Goal: Information Seeking & Learning: Check status

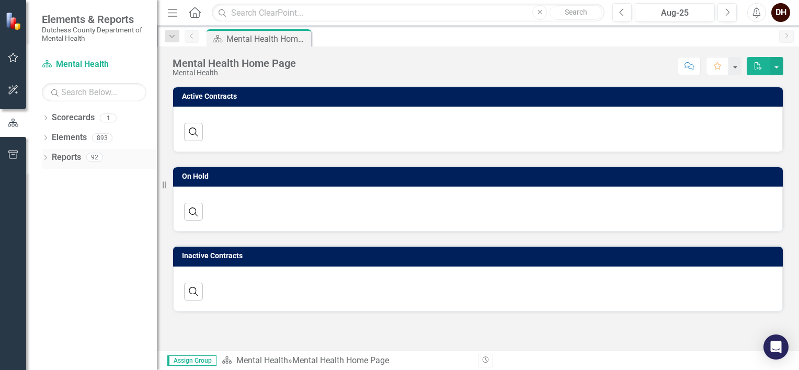
click at [50, 157] on div "Dropdown Reports 92" at bounding box center [99, 159] width 115 height 20
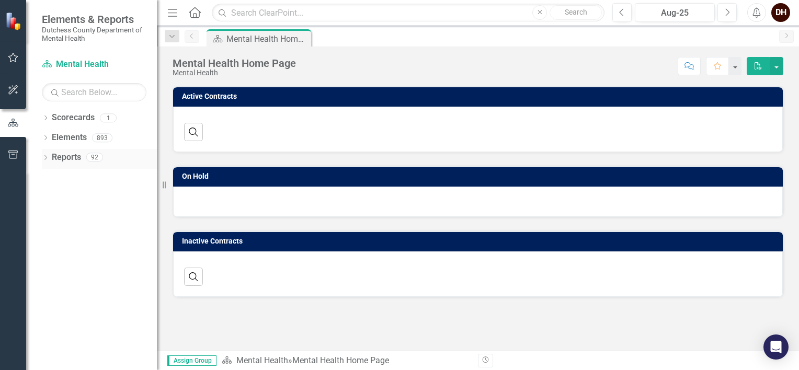
click at [46, 157] on icon at bounding box center [45, 157] width 3 height 5
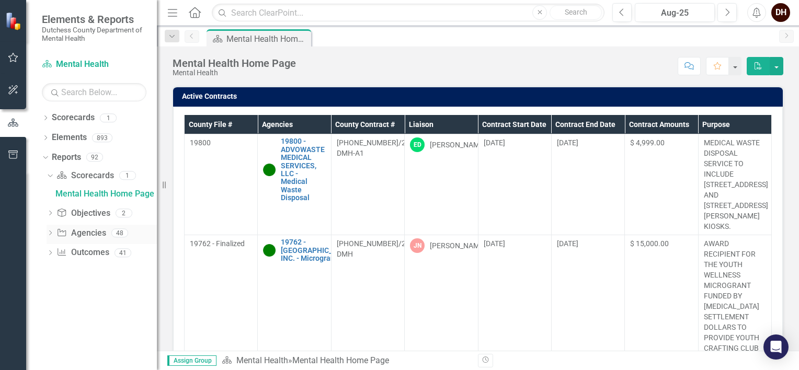
click at [52, 233] on icon "Dropdown" at bounding box center [50, 234] width 7 height 6
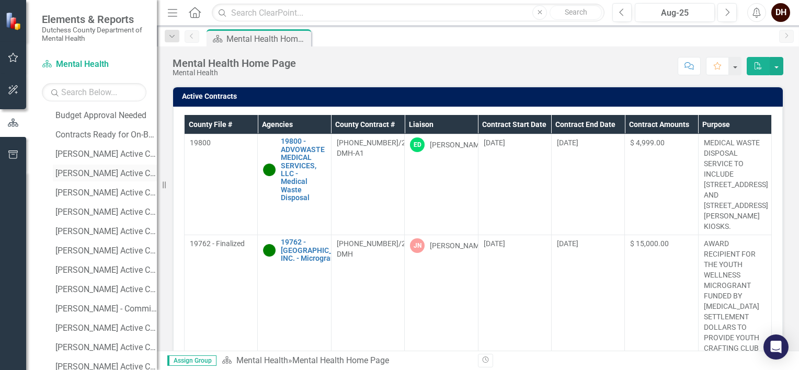
scroll to position [314, 0]
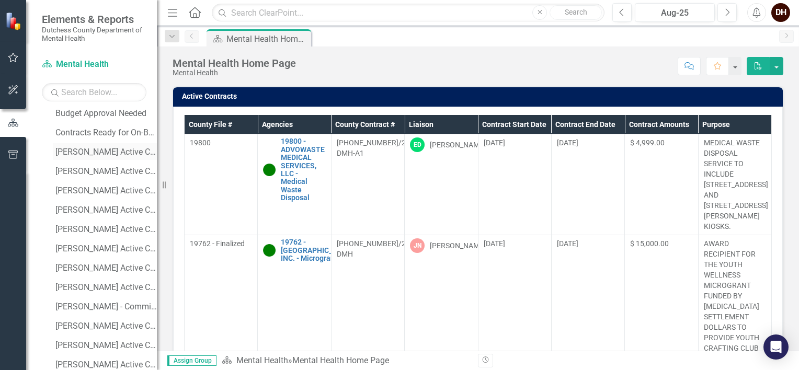
click at [92, 147] on div "[PERSON_NAME] Active Contracts" at bounding box center [105, 151] width 101 height 9
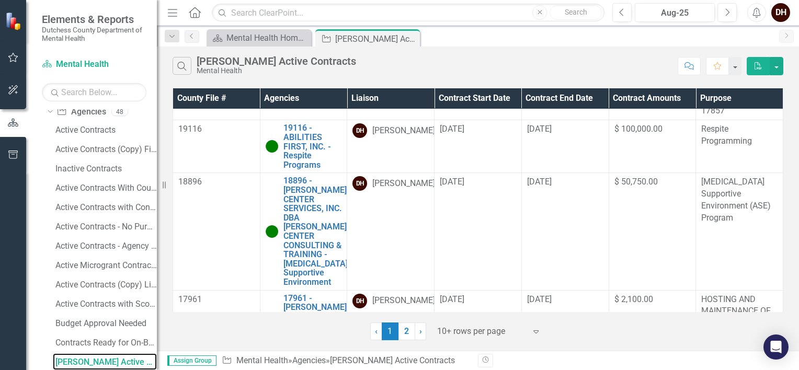
scroll to position [889, 0]
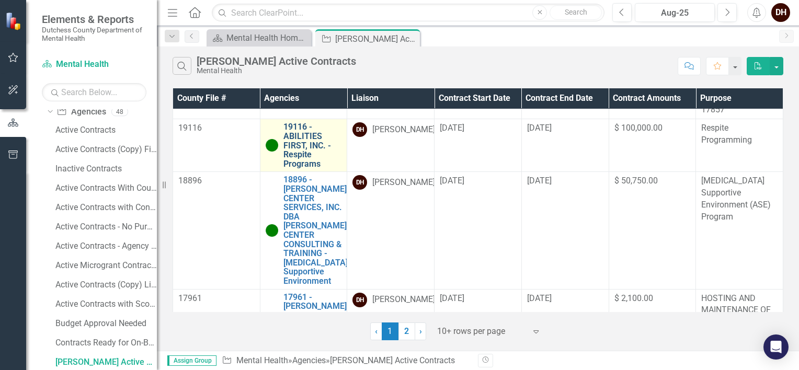
click at [299, 168] on link "19116 - ABILITIES FIRST, INC. - Respite Programs" at bounding box center [312, 145] width 59 height 46
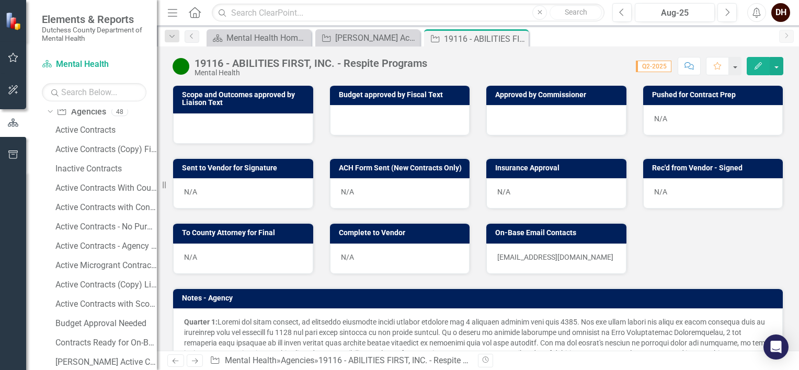
scroll to position [1027, 0]
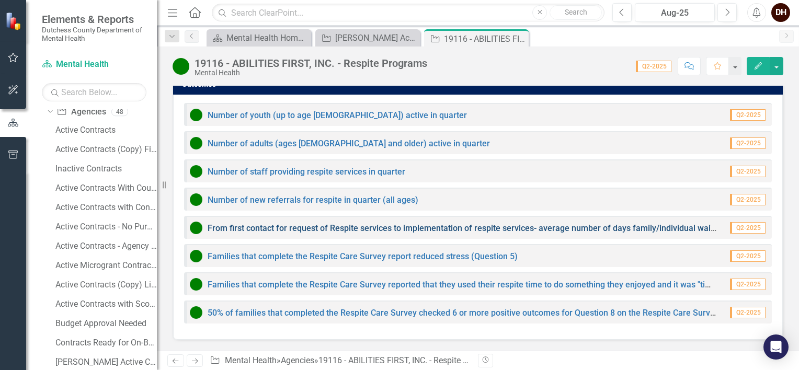
click at [407, 230] on link "From first contact for request of Respite services to implementation of respite…" at bounding box center [485, 228] width 554 height 10
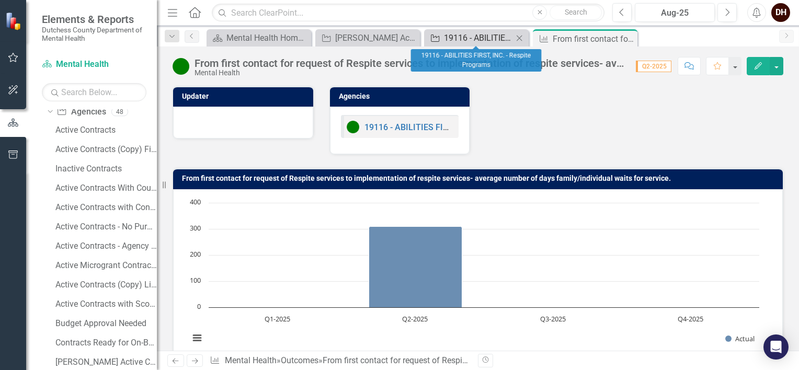
click at [479, 33] on div "19116 - ABILITIES FIRST, INC. - Respite Programs" at bounding box center [478, 37] width 69 height 13
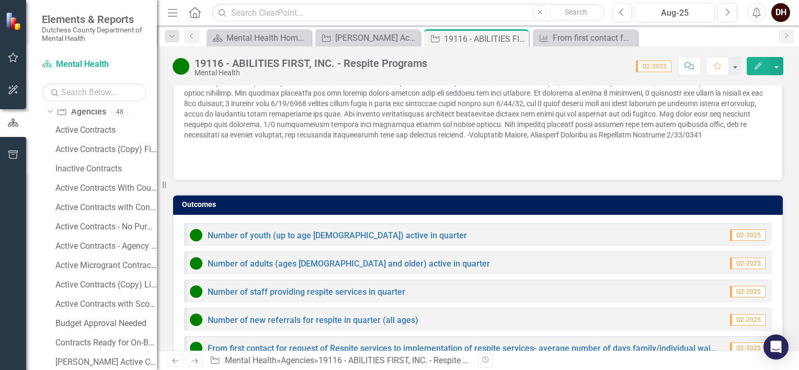
scroll to position [994, 0]
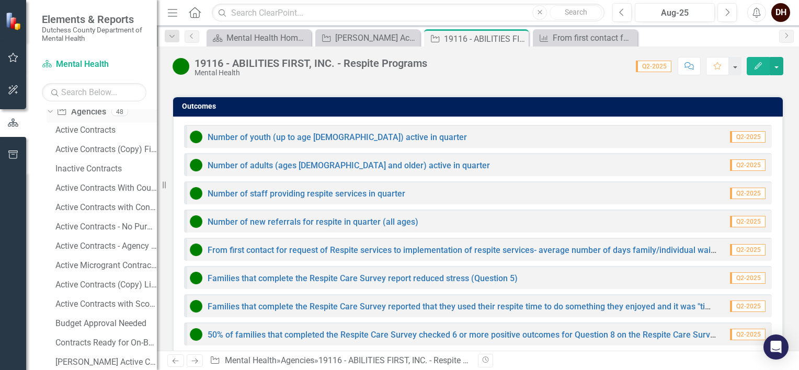
click at [50, 110] on icon "Dropdown" at bounding box center [49, 111] width 6 height 7
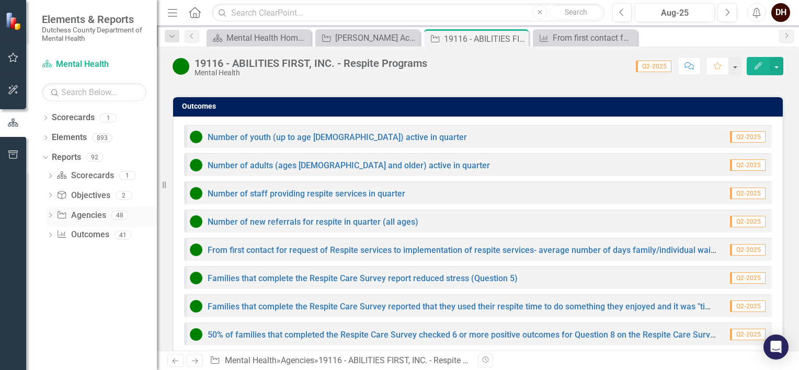
scroll to position [0, 0]
click at [49, 235] on icon "Dropdown" at bounding box center [50, 236] width 7 height 6
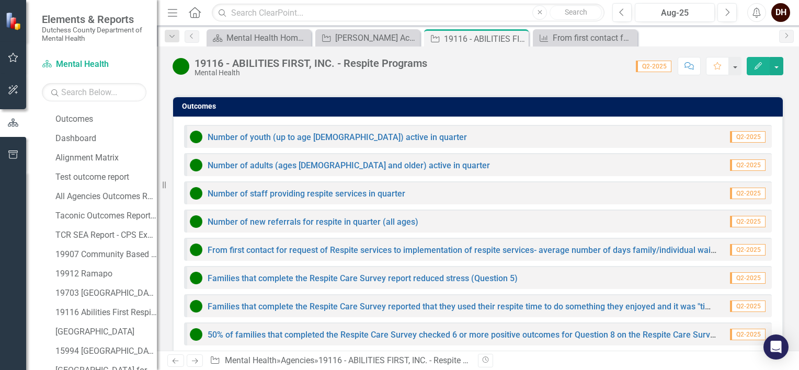
scroll to position [157, 0]
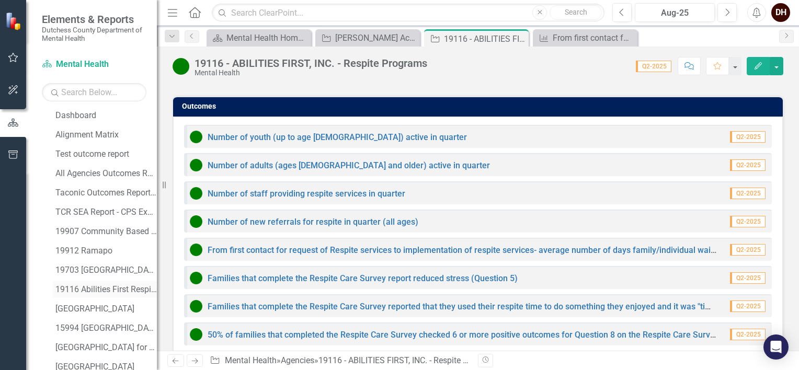
click at [112, 286] on div "19116 Abilities First Respite" at bounding box center [105, 289] width 101 height 9
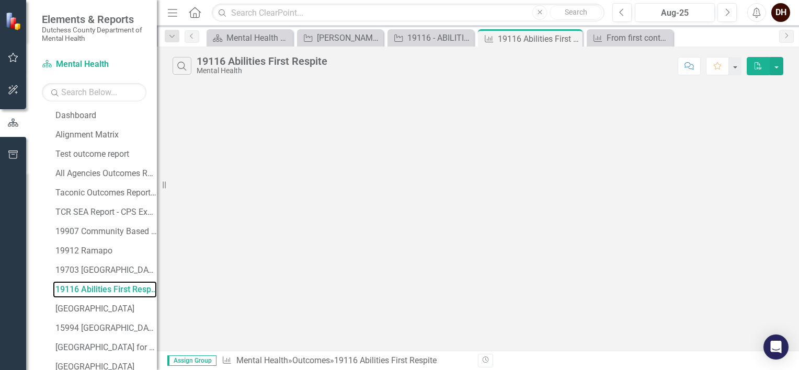
scroll to position [84, 0]
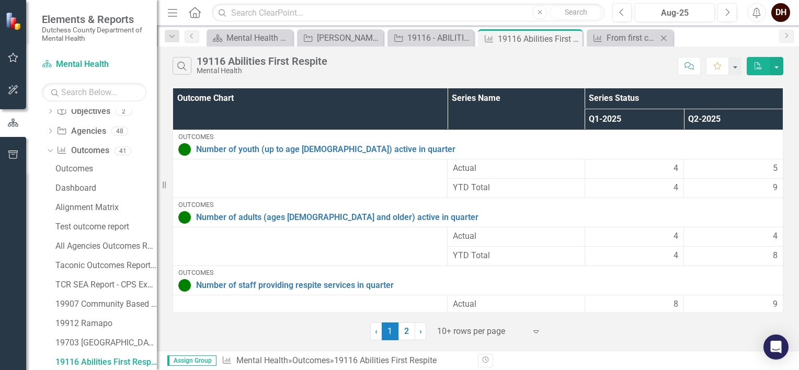
click at [666, 34] on icon "Close" at bounding box center [663, 38] width 10 height 8
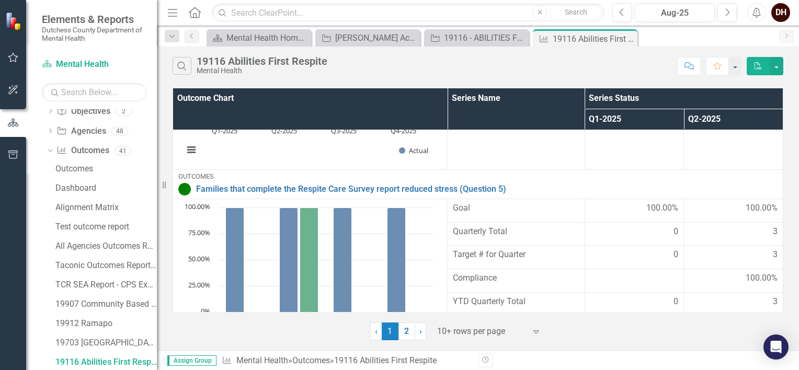
scroll to position [781, 0]
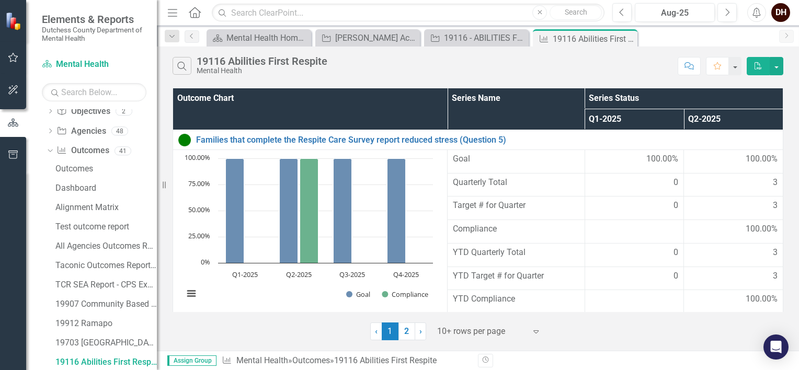
click at [406, 325] on link "2" at bounding box center [407, 332] width 17 height 18
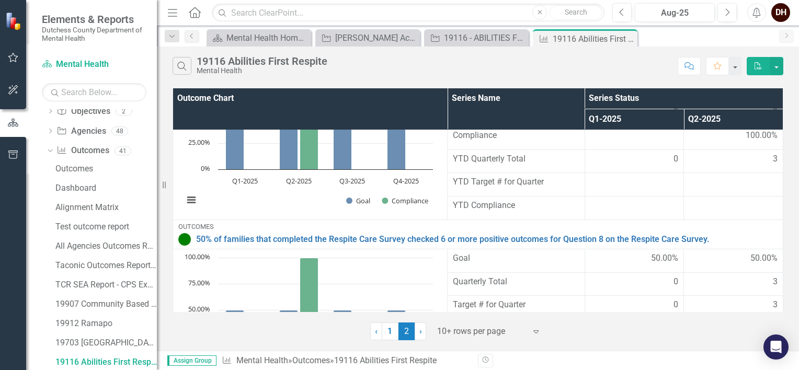
scroll to position [0, 0]
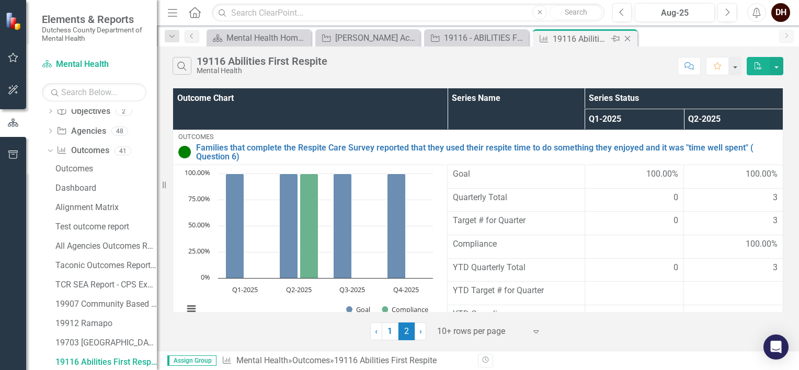
click at [630, 40] on icon "Close" at bounding box center [627, 39] width 10 height 8
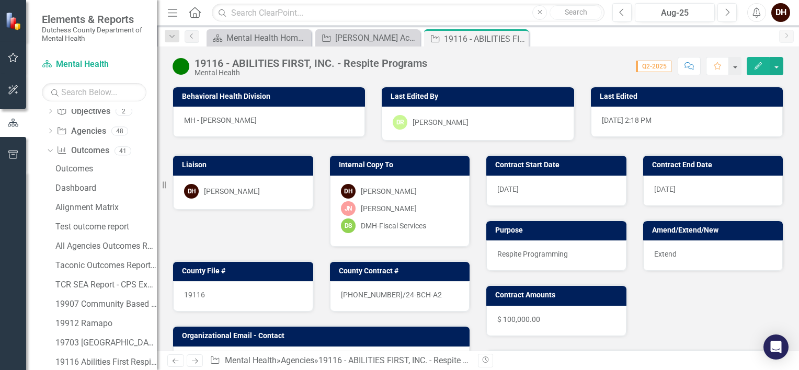
click at [0, 0] on icon "Close" at bounding box center [0, 0] width 0 height 0
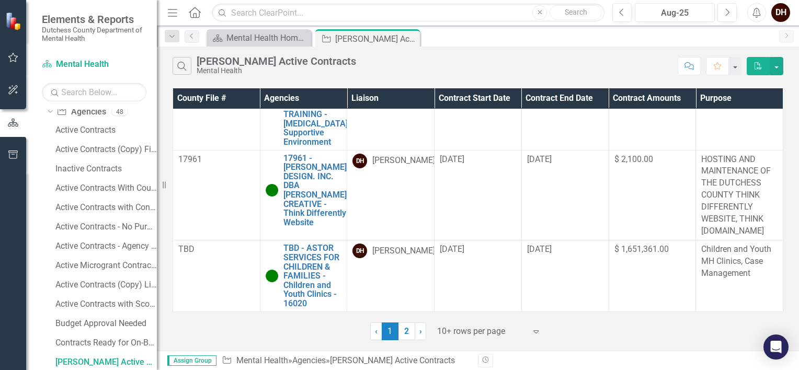
scroll to position [1069, 0]
drag, startPoint x: 405, startPoint y: 332, endPoint x: 405, endPoint y: 320, distance: 12.0
click at [405, 332] on link "2" at bounding box center [407, 332] width 17 height 18
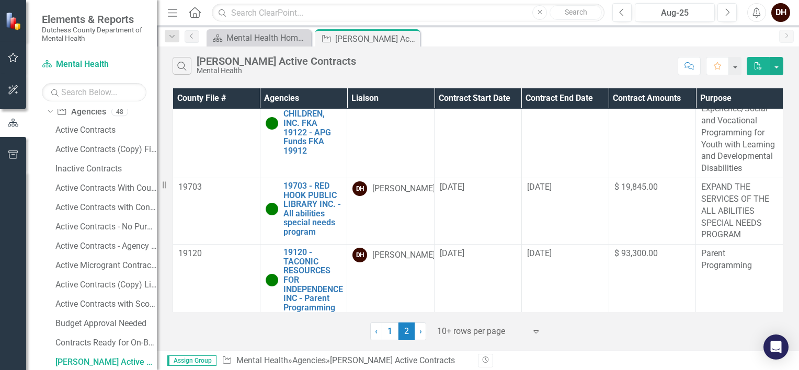
scroll to position [282, 0]
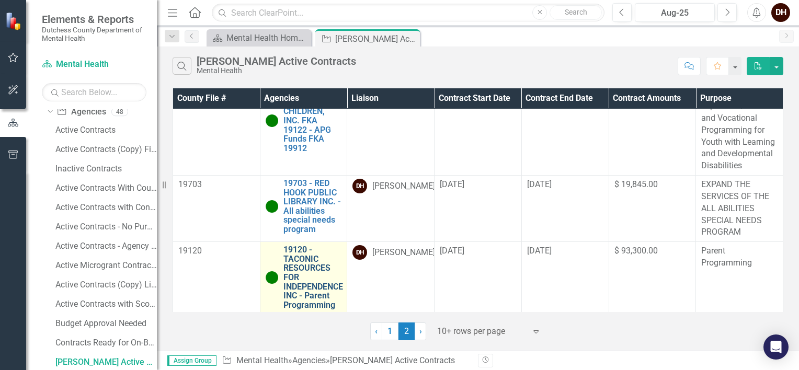
click at [314, 282] on link "19120 - TACONIC RESOURCES FOR INDEPENDENCE INC - Parent Programming" at bounding box center [313, 277] width 60 height 64
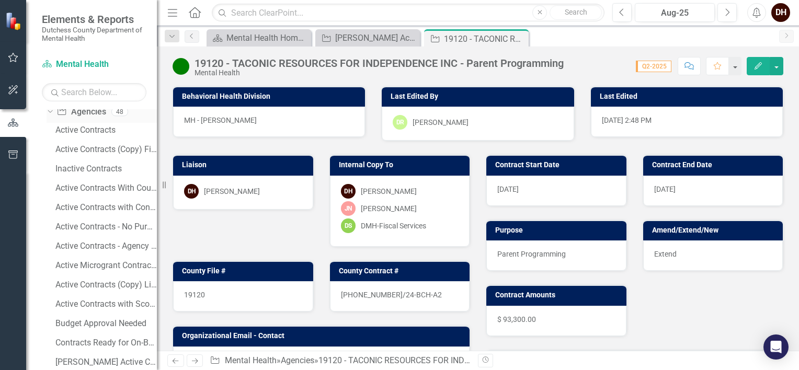
click at [50, 110] on icon "Dropdown" at bounding box center [49, 111] width 6 height 7
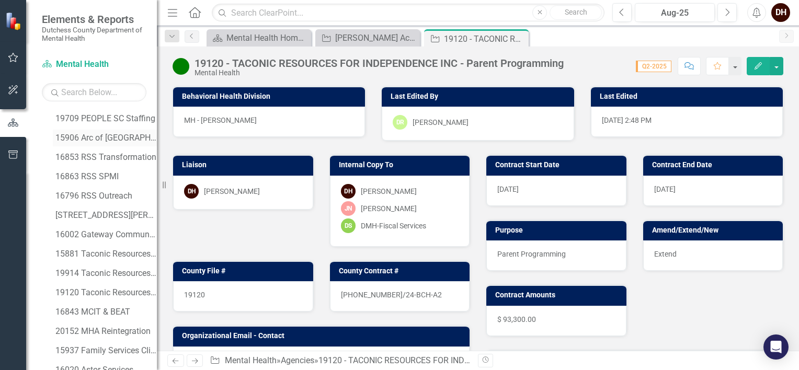
scroll to position [625, 0]
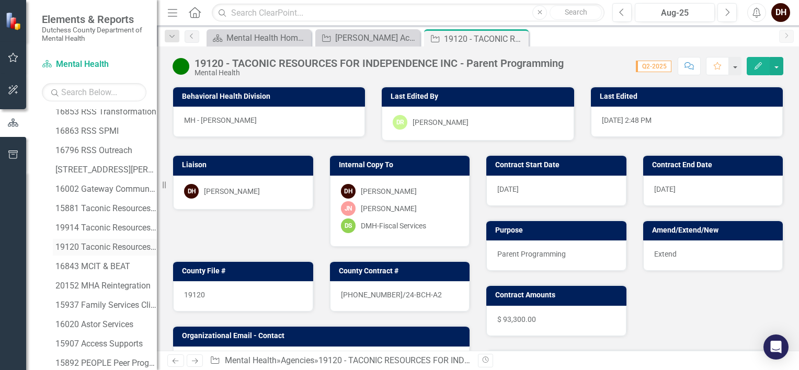
click at [91, 248] on div "19120 Taconic Resources Parent Programming" at bounding box center [105, 247] width 101 height 9
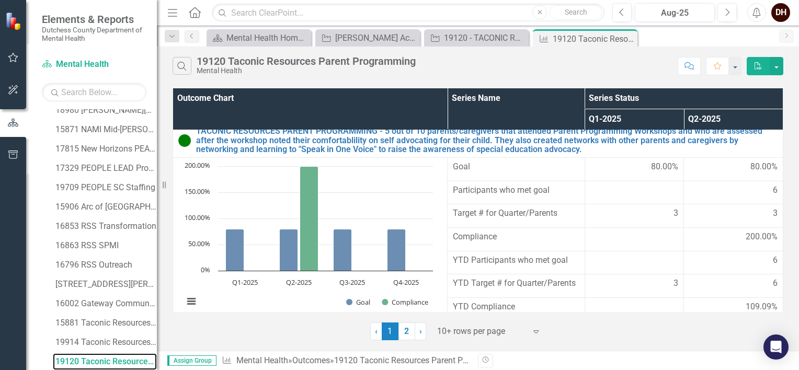
scroll to position [609, 0]
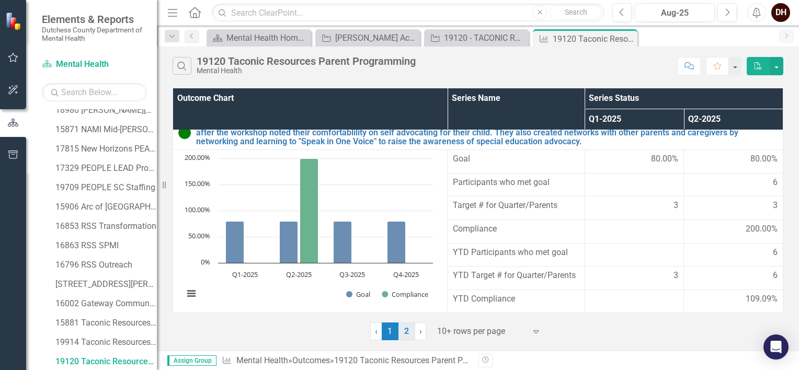
click at [405, 334] on link "2" at bounding box center [407, 332] width 17 height 18
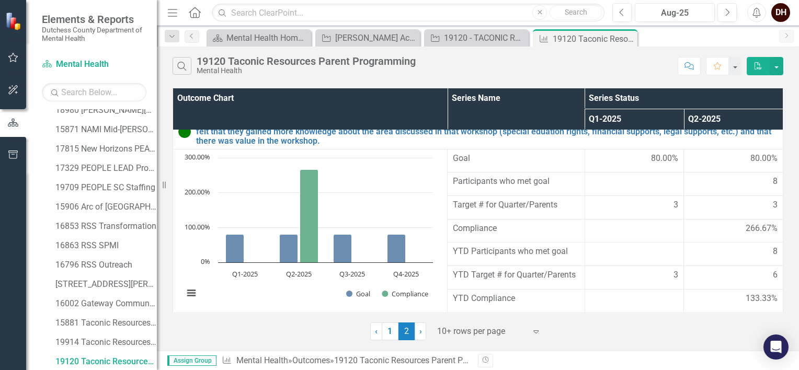
scroll to position [0, 0]
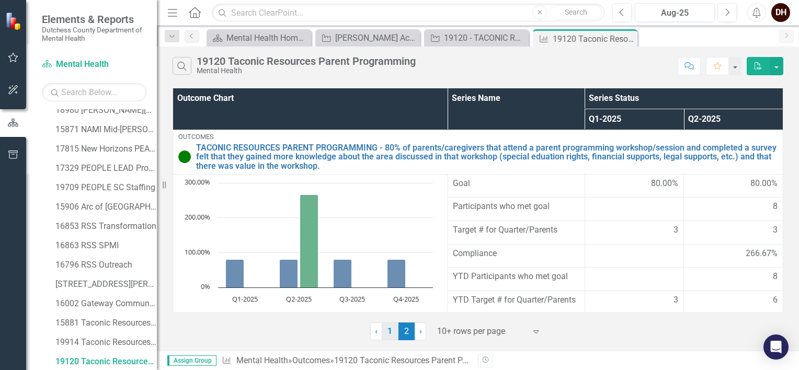
click at [392, 333] on link "1" at bounding box center [390, 332] width 17 height 18
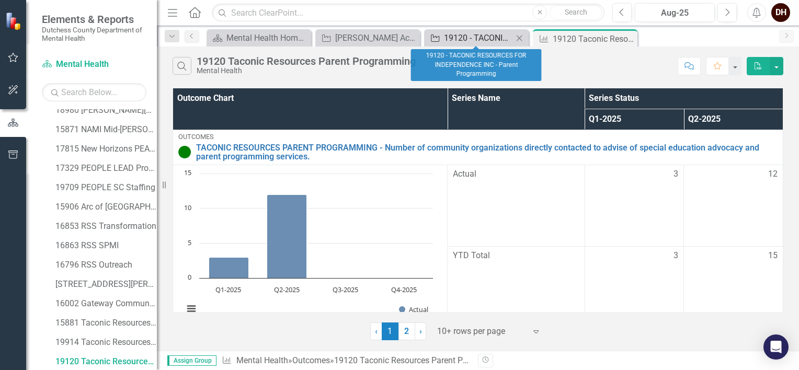
click at [502, 38] on div "19120 - TACONIC RESOURCES FOR INDEPENDENCE INC - Parent Programming" at bounding box center [478, 37] width 69 height 13
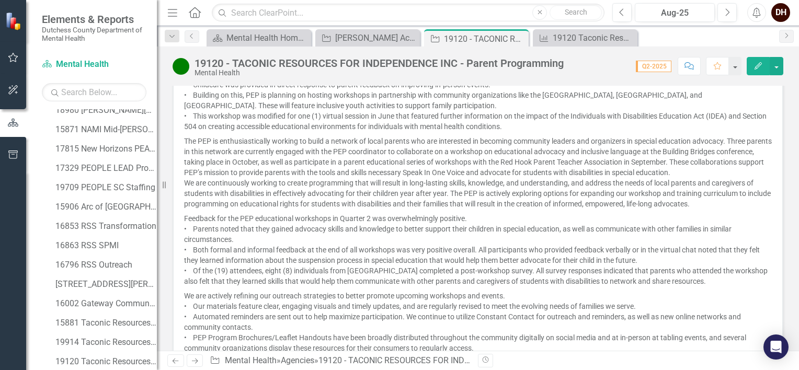
scroll to position [1308, 0]
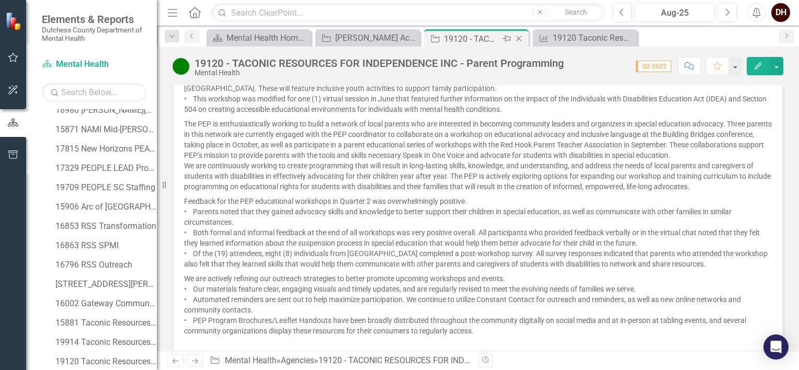
click at [517, 39] on icon "Close" at bounding box center [519, 39] width 10 height 8
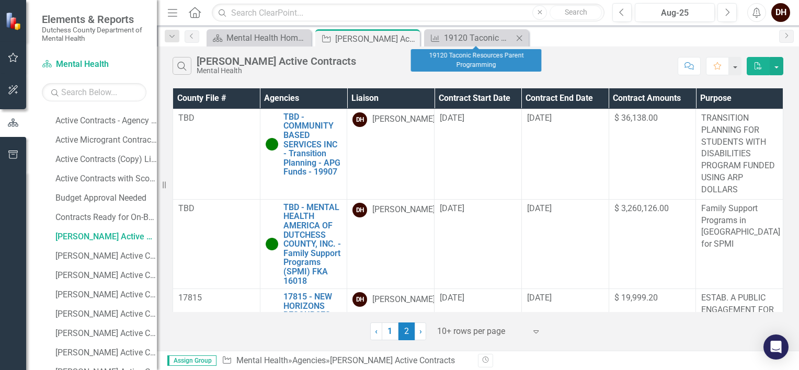
scroll to position [104, 0]
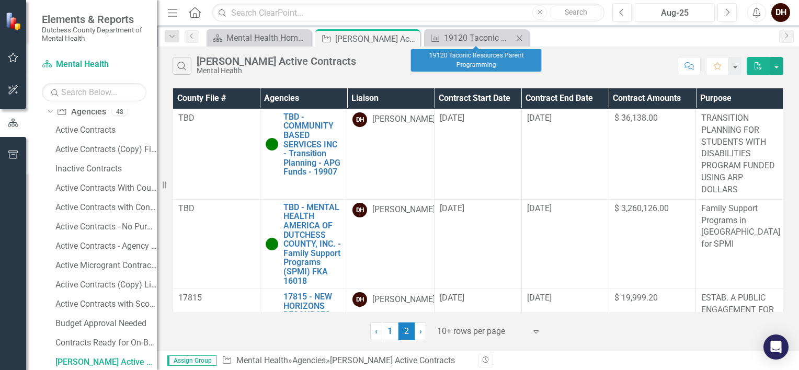
click at [517, 35] on icon "Close" at bounding box center [519, 38] width 10 height 8
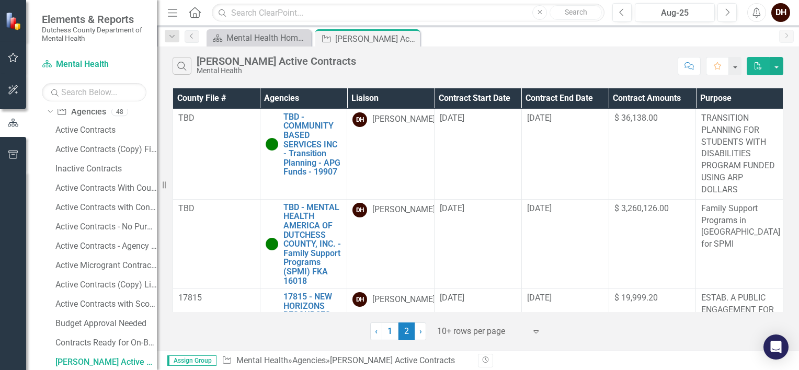
drag, startPoint x: 412, startPoint y: 35, endPoint x: 337, endPoint y: 46, distance: 76.1
click at [0, 0] on icon "Close" at bounding box center [0, 0] width 0 height 0
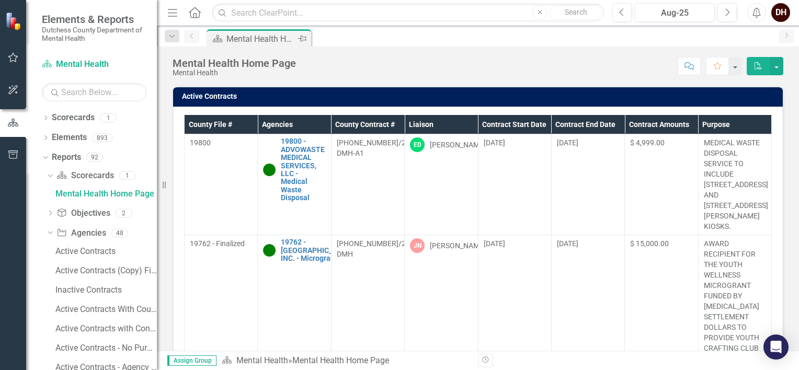
click at [303, 36] on icon "Pin" at bounding box center [302, 38] width 8 height 10
click at [324, 40] on div "Scorecard Mental Health Home Page Pin" at bounding box center [489, 37] width 570 height 17
click at [303, 37] on icon "Pin" at bounding box center [301, 39] width 8 height 10
click at [326, 37] on div "Scorecard Mental Health Home Page Pin" at bounding box center [489, 37] width 570 height 17
click at [778, 9] on div "DH" at bounding box center [780, 12] width 19 height 19
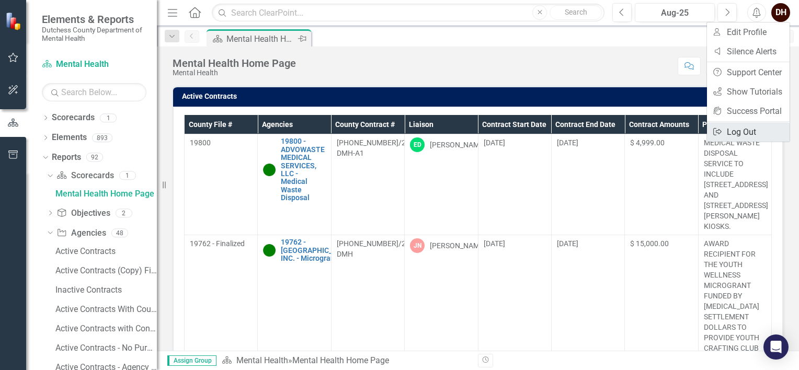
click at [753, 132] on link "Logout Log Out" at bounding box center [748, 131] width 83 height 19
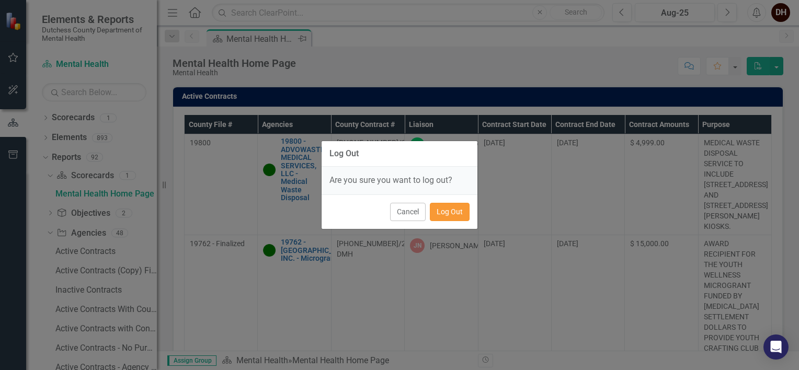
click at [448, 211] on button "Log Out" at bounding box center [450, 212] width 40 height 18
